Goal: Find specific page/section: Find specific page/section

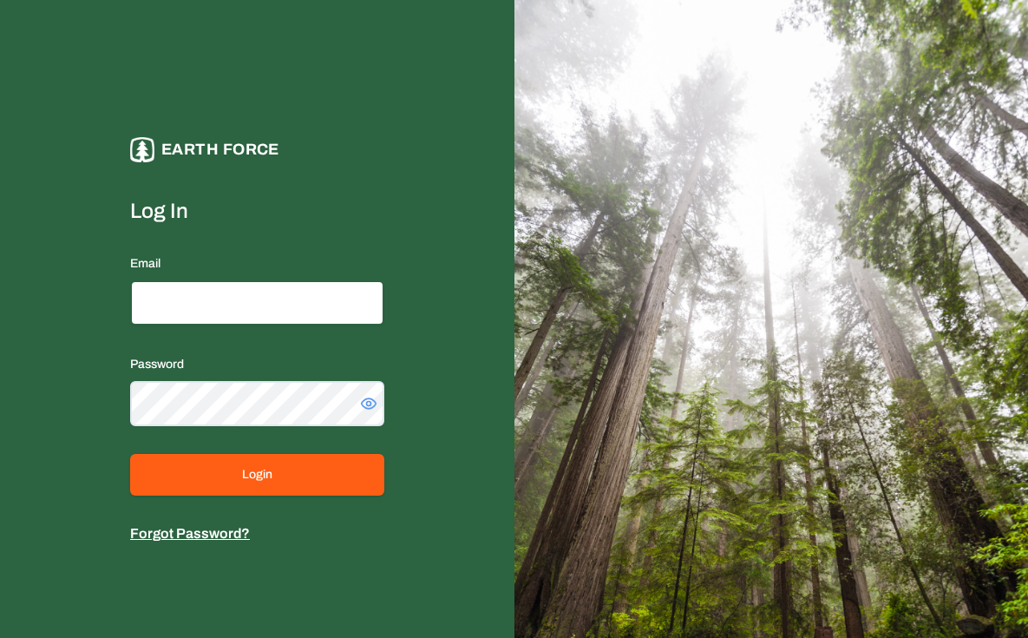
type input "**********"
click at [263, 500] on form "**********" at bounding box center [257, 370] width 254 height 347
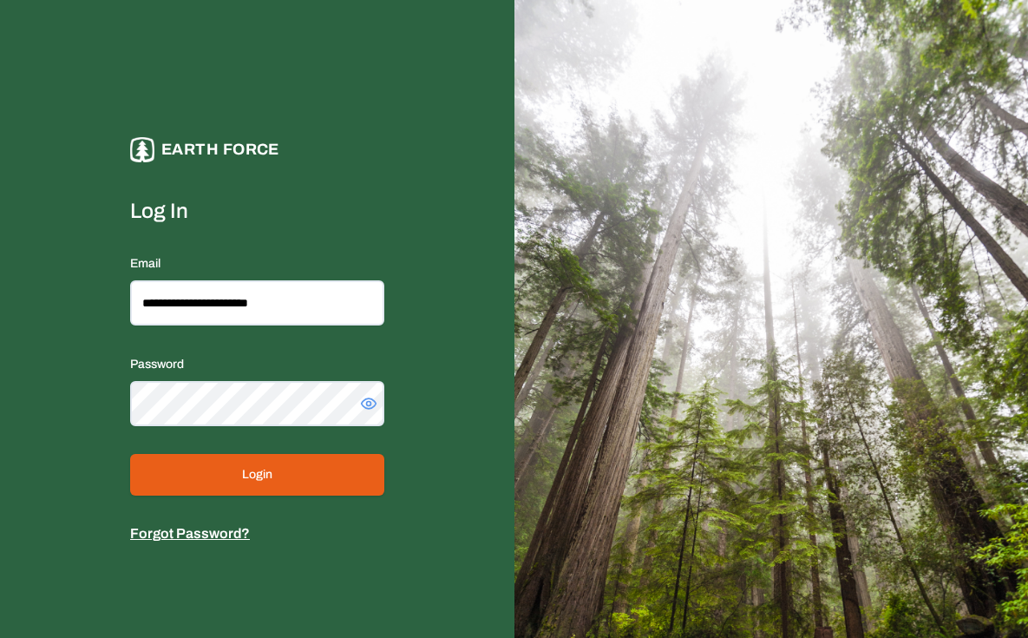
click at [273, 484] on button "Login" at bounding box center [257, 475] width 254 height 42
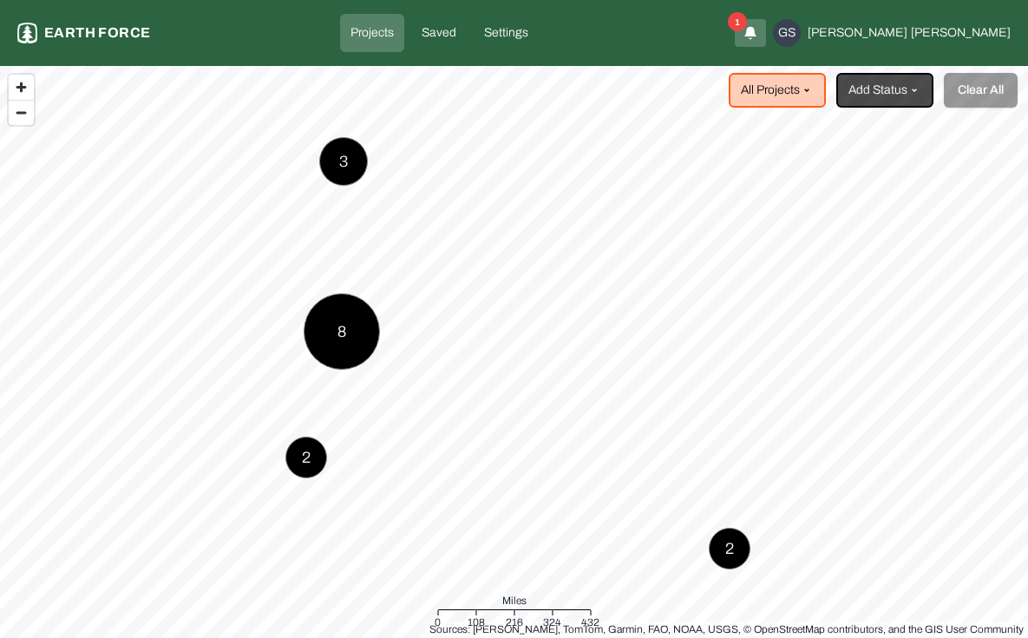
click at [394, 36] on p "Projects" at bounding box center [371, 32] width 43 height 17
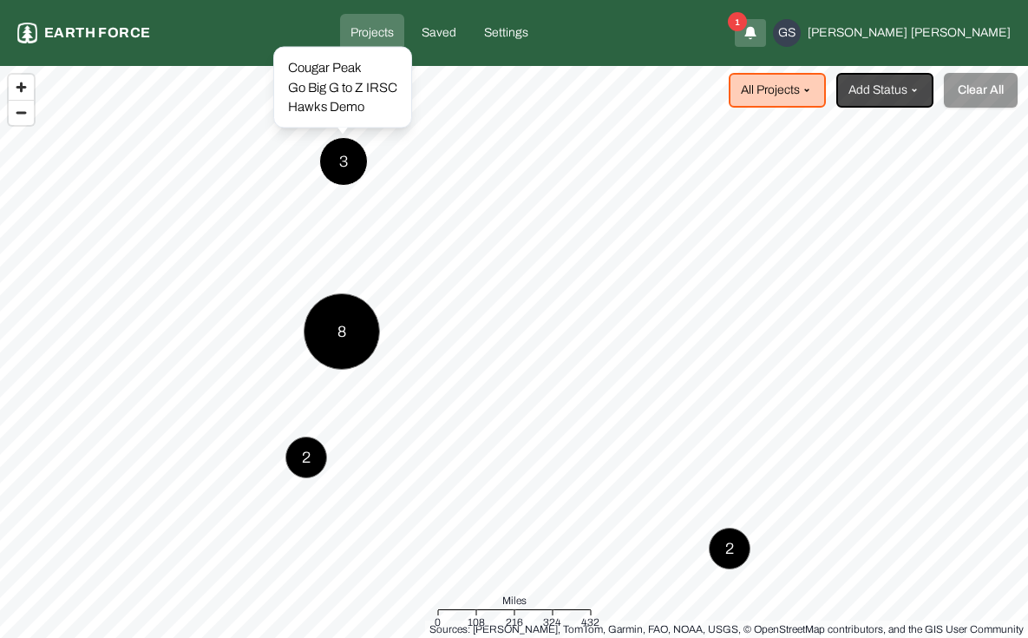
click at [337, 102] on div "Hawks Demo" at bounding box center [342, 107] width 109 height 20
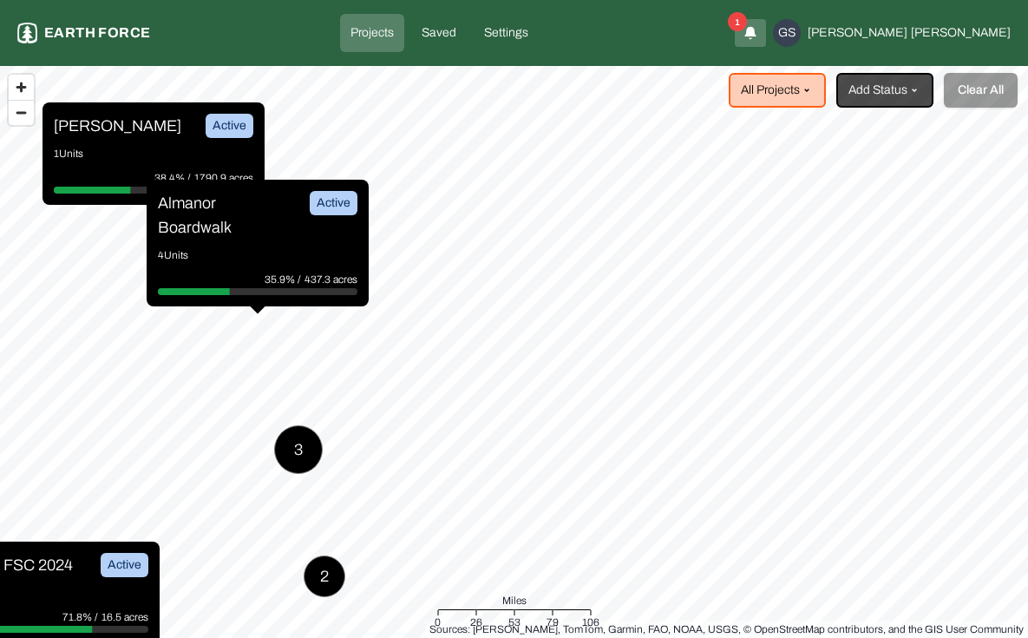
click at [227, 233] on p "Almanor Boardwalk" at bounding box center [223, 215] width 130 height 49
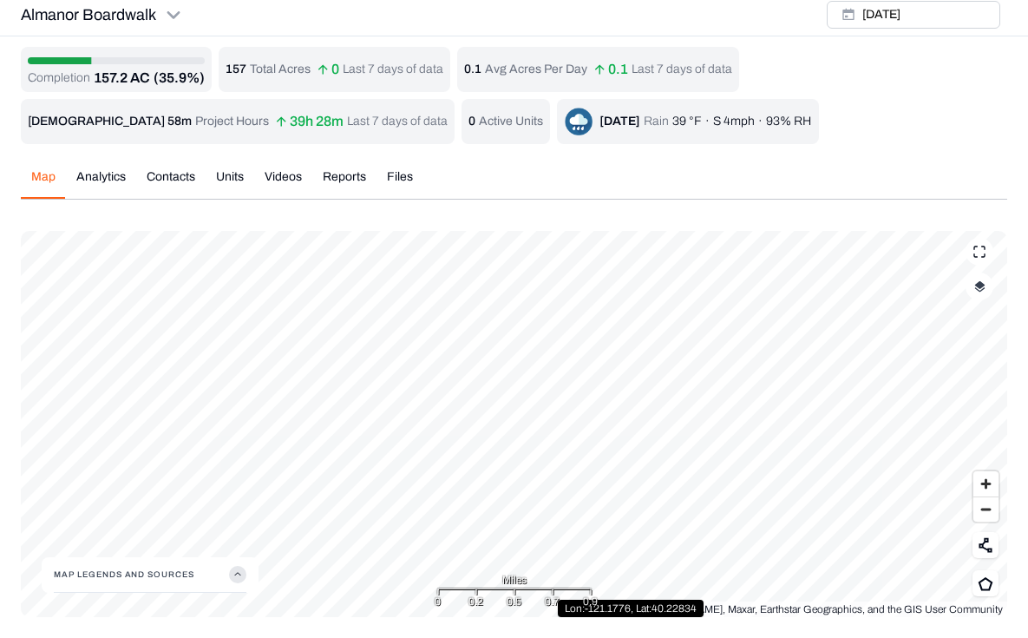
scroll to position [6, 0]
click at [987, 514] on span "Zoom out" at bounding box center [985, 509] width 25 height 24
click at [986, 508] on span "Zoom out" at bounding box center [985, 509] width 25 height 24
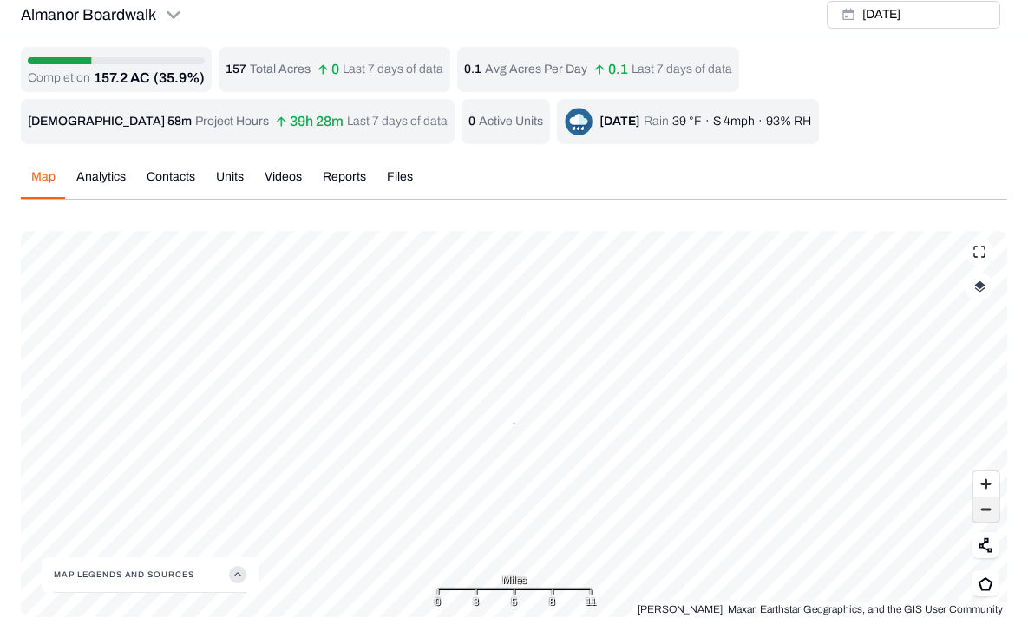
click at [986, 508] on span "Zoom out" at bounding box center [985, 509] width 25 height 24
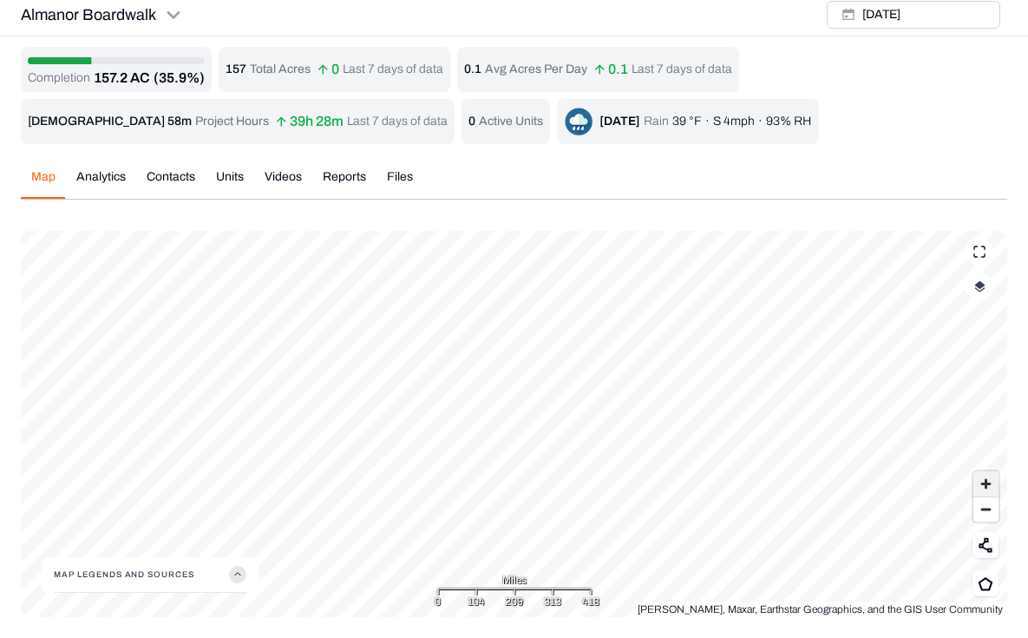
click at [986, 486] on span "Zoom in" at bounding box center [985, 483] width 25 height 25
click at [986, 483] on span "Zoom in" at bounding box center [985, 483] width 25 height 25
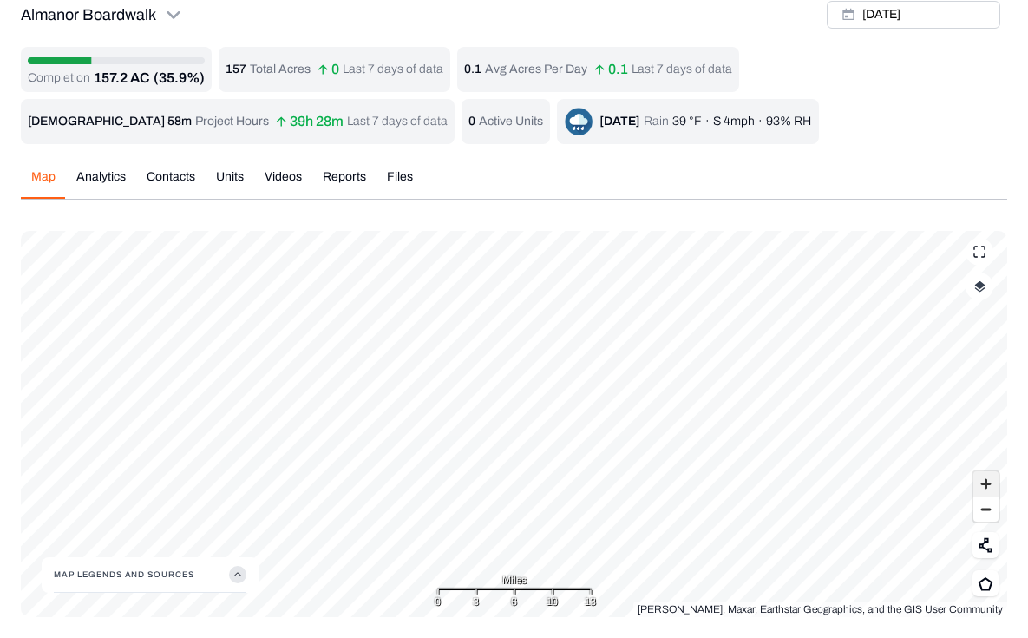
click at [986, 483] on span "Zoom in" at bounding box center [985, 483] width 25 height 25
click at [986, 585] on icon at bounding box center [986, 583] width 16 height 15
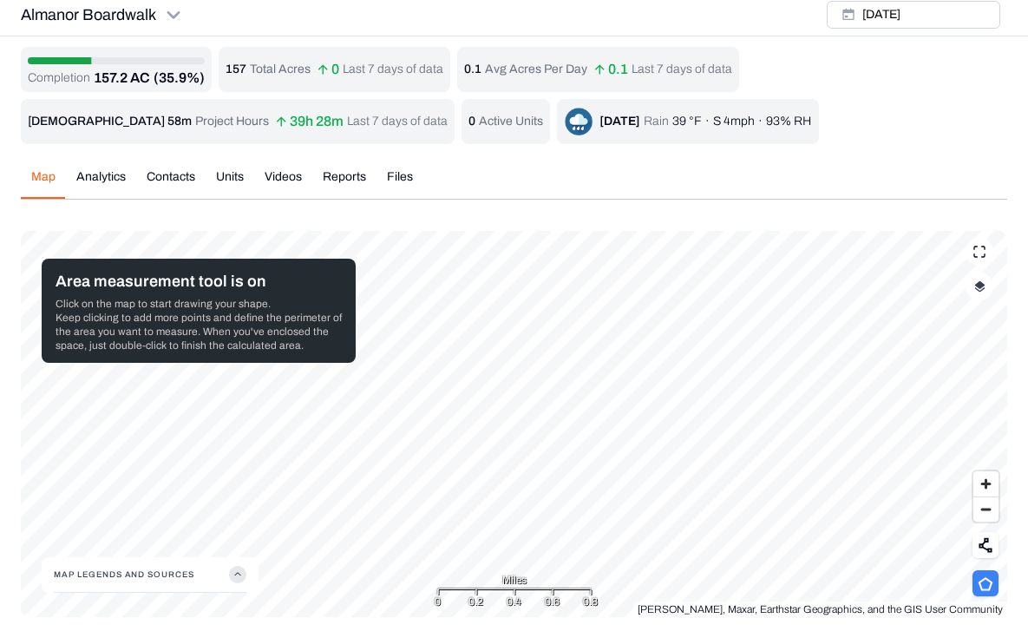
click at [535, 571] on div "Miles 0 0.2 0.4 0.6 0.8" at bounding box center [514, 588] width 167 height 43
click at [435, 80] on div "Completion 157.2 AC (35.9%) 157 Total Acres 0 Last 7 days of data 0.1 Avg Acres…" at bounding box center [514, 332] width 986 height 570
click at [772, 110] on div "Completion 157.2 AC (35.9%) 157 Total Acres 0 Last 7 days of data 0.1 Avg Acres…" at bounding box center [514, 332] width 986 height 570
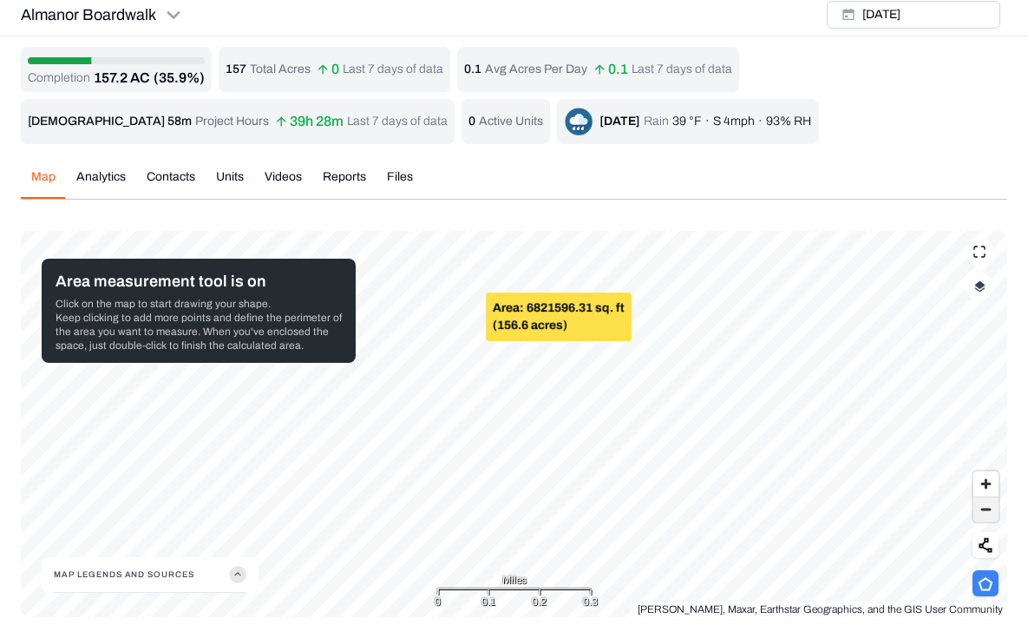
click at [990, 513] on span "Zoom out" at bounding box center [985, 509] width 25 height 24
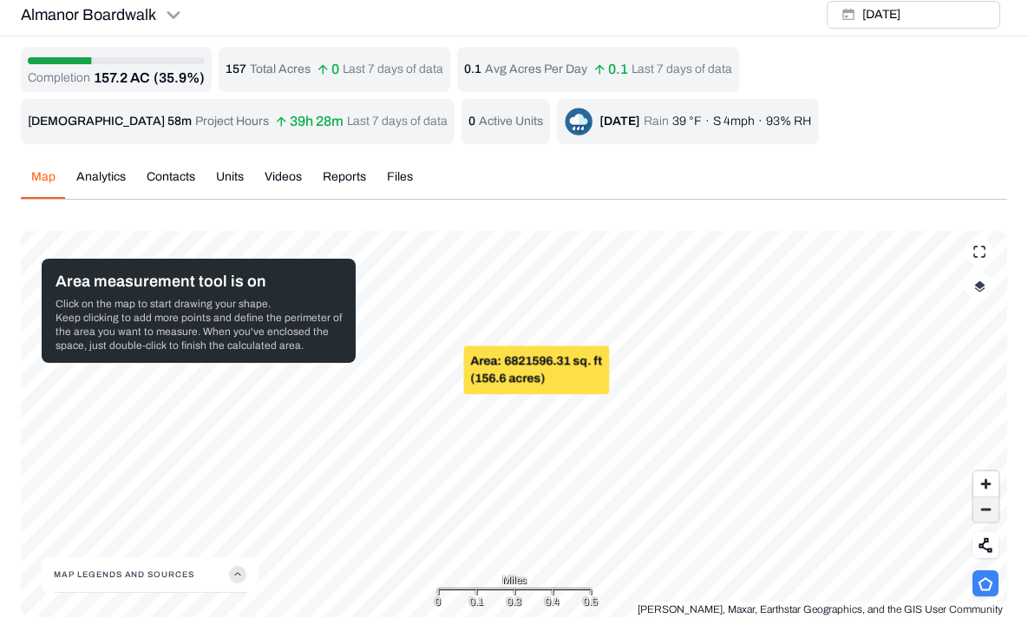
click at [990, 513] on span "Zoom out" at bounding box center [985, 509] width 25 height 24
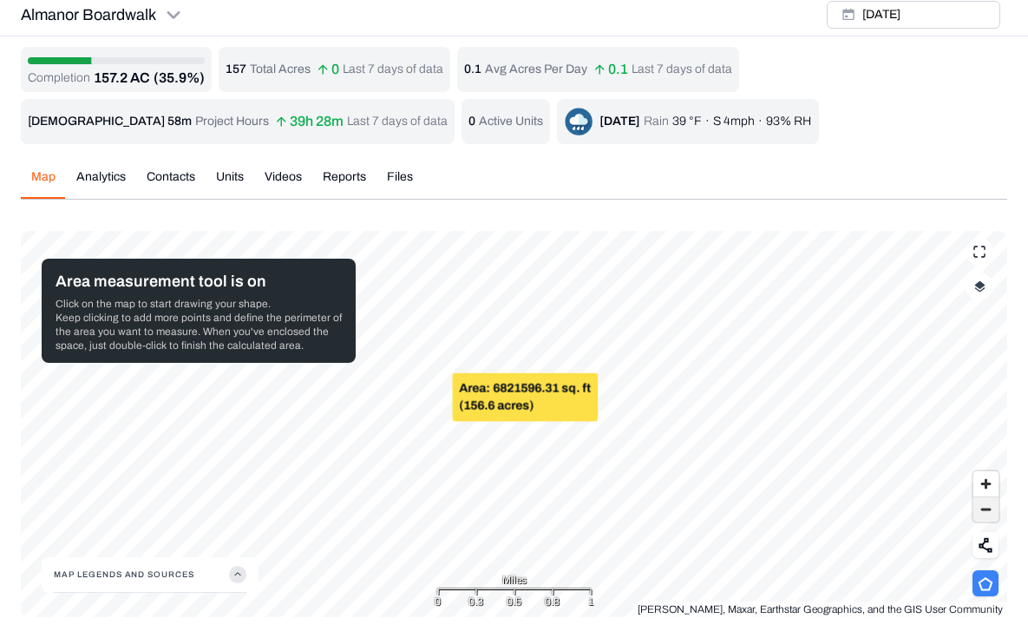
click at [990, 513] on span "Zoom out" at bounding box center [985, 509] width 25 height 24
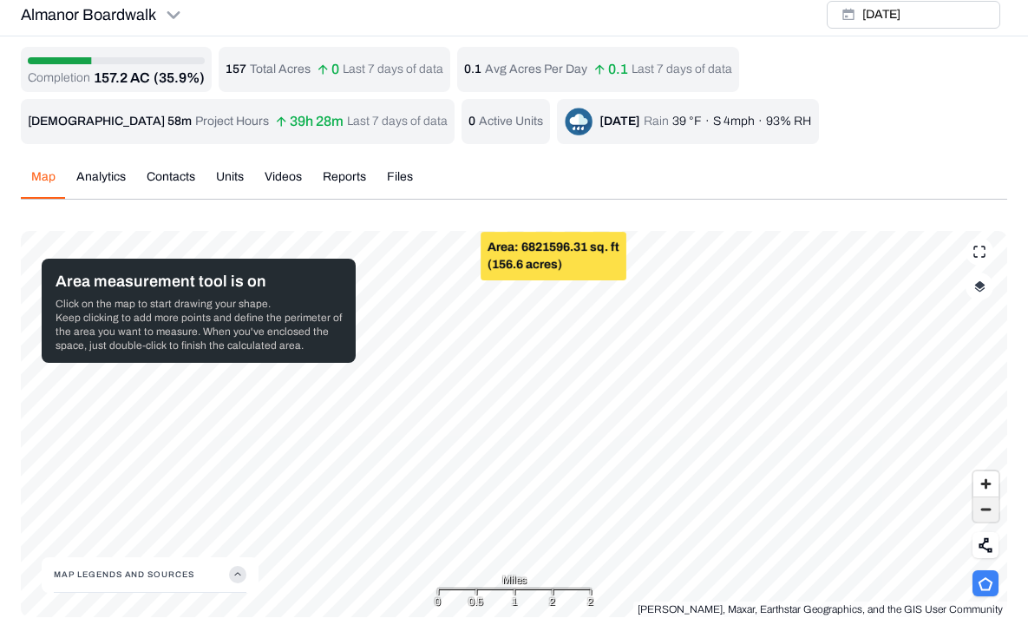
click at [985, 518] on span "Zoom out" at bounding box center [985, 509] width 25 height 24
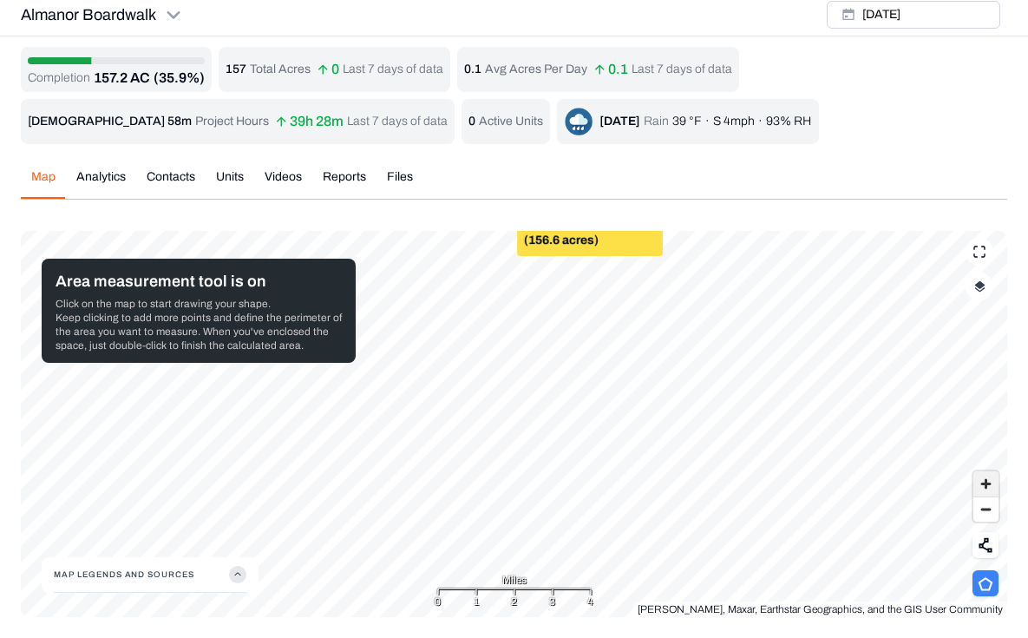
click at [982, 488] on span "Zoom in" at bounding box center [985, 483] width 25 height 25
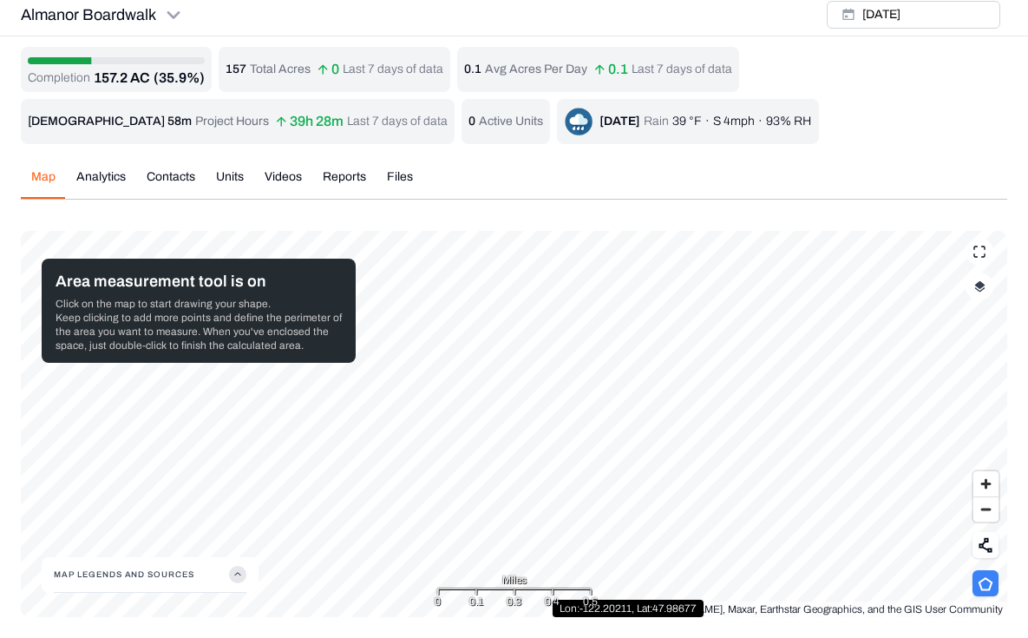
click at [690, 624] on html "Almanor Boardwalk Earth force Projects Saved Settings 1 GS [PERSON_NAME] Almano…" at bounding box center [514, 316] width 1028 height 644
click at [691, 627] on html "Almanor Boardwalk Earth force Projects Saved Settings 1 GS [PERSON_NAME] Almano…" at bounding box center [514, 316] width 1028 height 644
click at [698, 637] on html "Almanor Boardwalk Earth force Projects Saved Settings 1 GS [PERSON_NAME] Almano…" at bounding box center [514, 316] width 1028 height 644
click at [691, 637] on html "Almanor Boardwalk Earth force Projects Saved Settings 1 GS [PERSON_NAME] Almano…" at bounding box center [514, 316] width 1028 height 644
click at [975, 509] on span "Zoom out" at bounding box center [985, 509] width 25 height 24
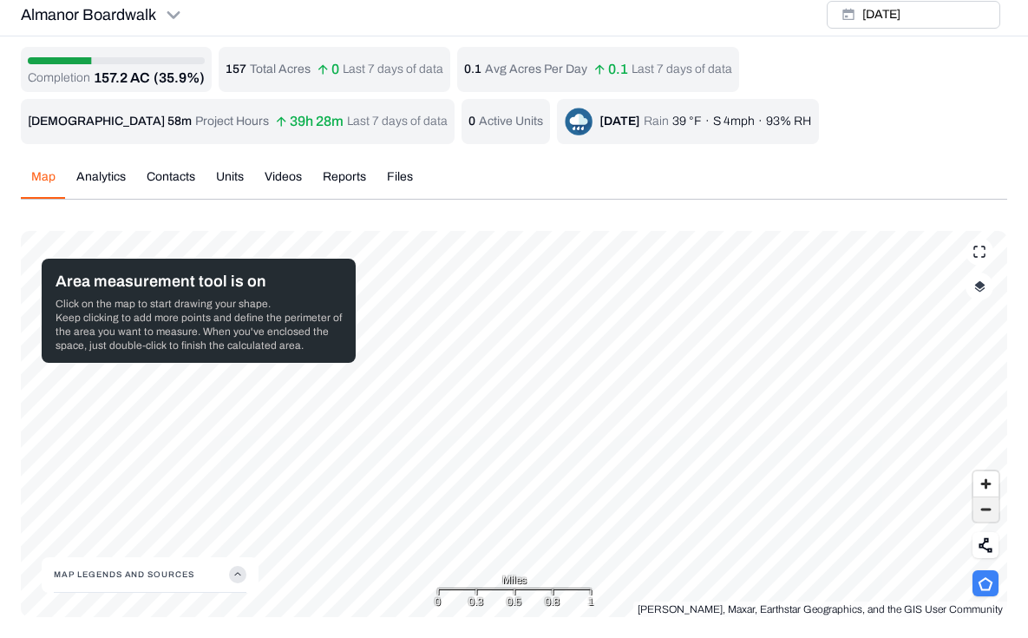
click at [987, 508] on span "Zoom out" at bounding box center [985, 509] width 25 height 24
click at [983, 482] on span "Zoom in" at bounding box center [985, 483] width 25 height 25
click at [512, 591] on div "Area: 6821596.31 sq. ft (156.6 acres) Map Legends And Sources [PERSON_NAME], Ea…" at bounding box center [514, 424] width 986 height 386
click at [563, 602] on div "Area: 6821596.31 sq. ft (156.6 acres) Map Legends And Sources [PERSON_NAME], Ea…" at bounding box center [514, 424] width 986 height 386
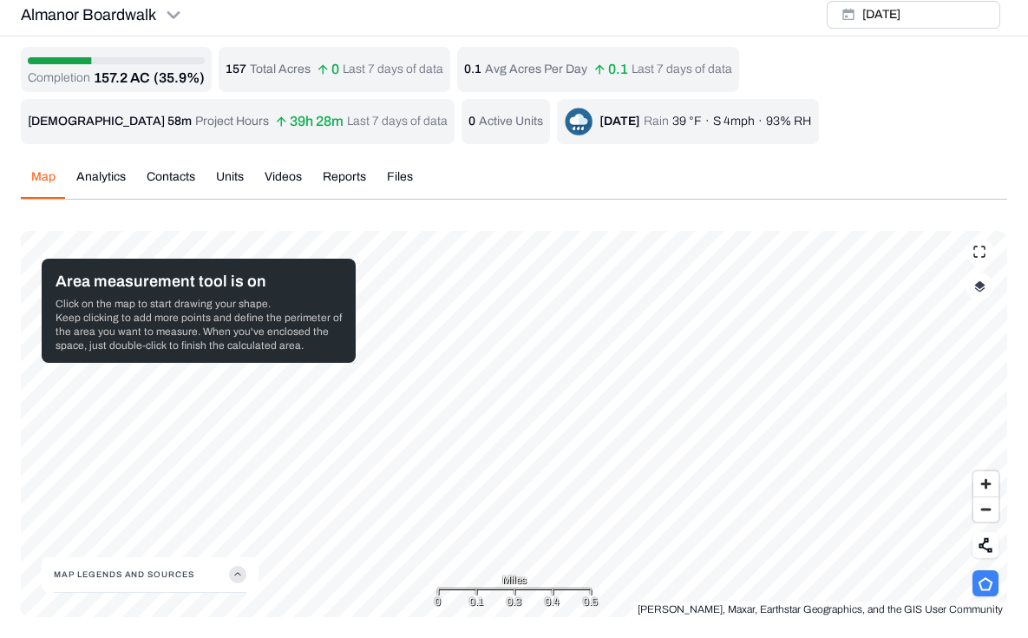
click at [599, 637] on html "Almanor Boardwalk Earth force Projects Saved Settings 1 GS [PERSON_NAME] Almano…" at bounding box center [514, 316] width 1028 height 644
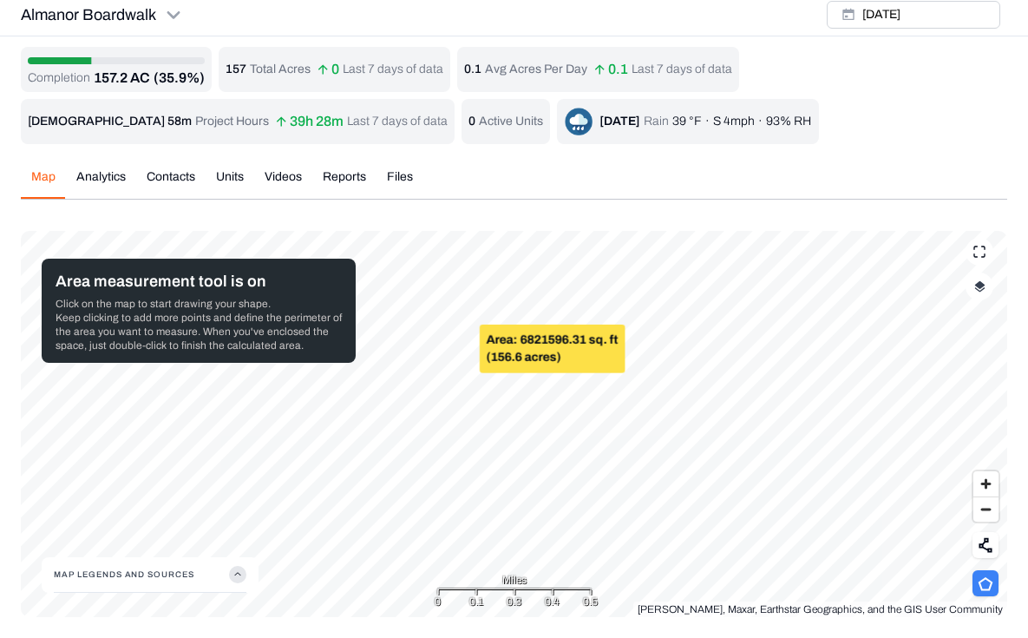
click at [524, 637] on html "Almanor Boardwalk Earth force Projects Saved Settings 1 GS [PERSON_NAME] Almano…" at bounding box center [514, 316] width 1028 height 644
